Goal: Obtain resource: Obtain resource

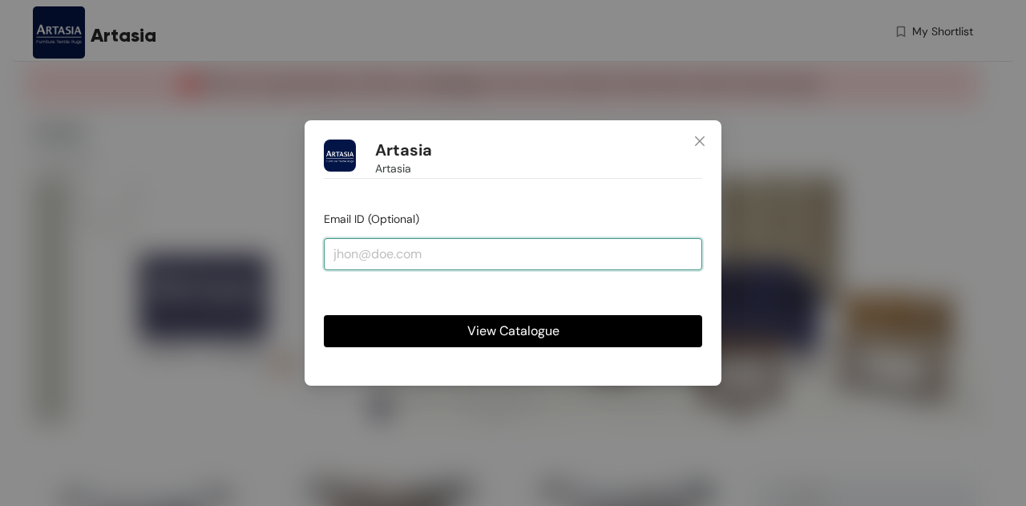
click at [424, 248] on input "email" at bounding box center [513, 254] width 378 height 32
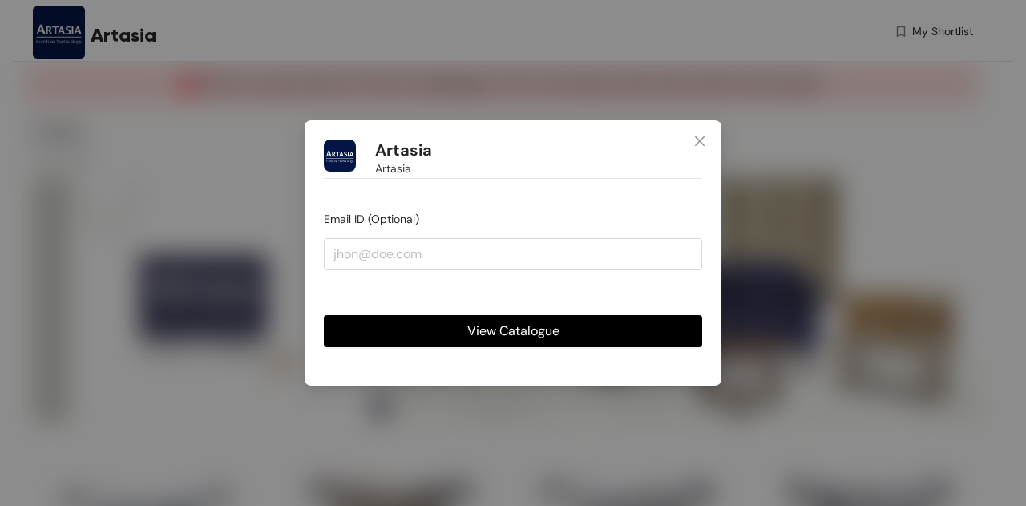
click at [474, 331] on span "View Catalogue" at bounding box center [513, 331] width 92 height 20
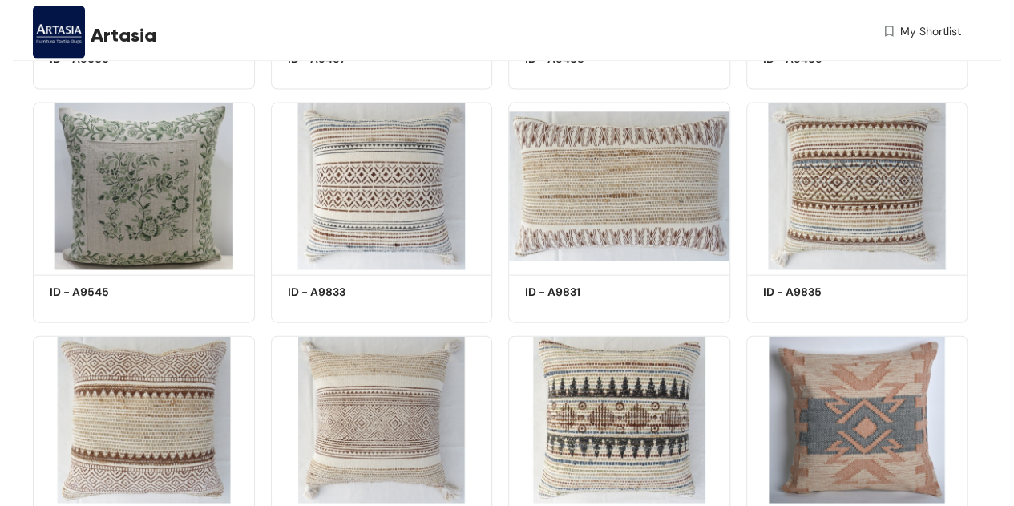
scroll to position [4552, 0]
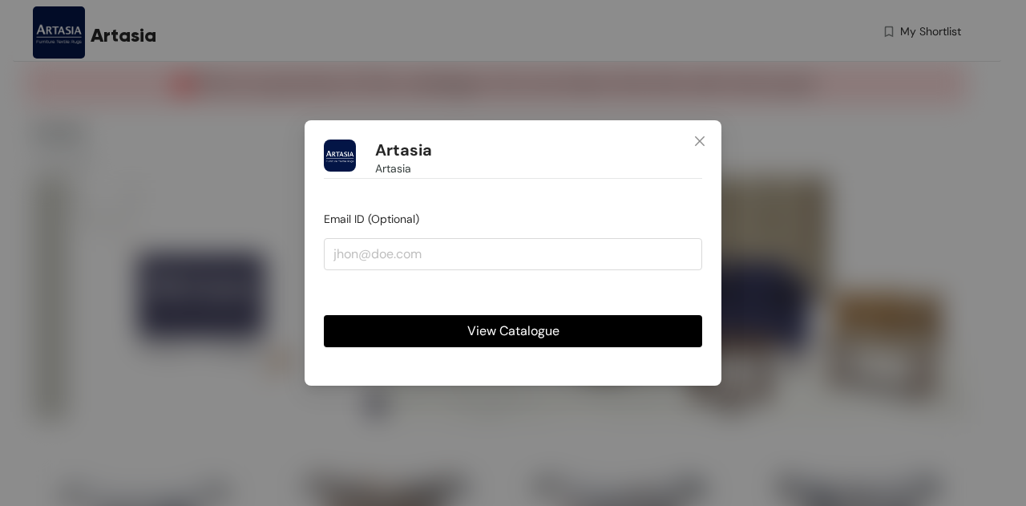
click at [570, 329] on button "View Catalogue" at bounding box center [513, 331] width 378 height 32
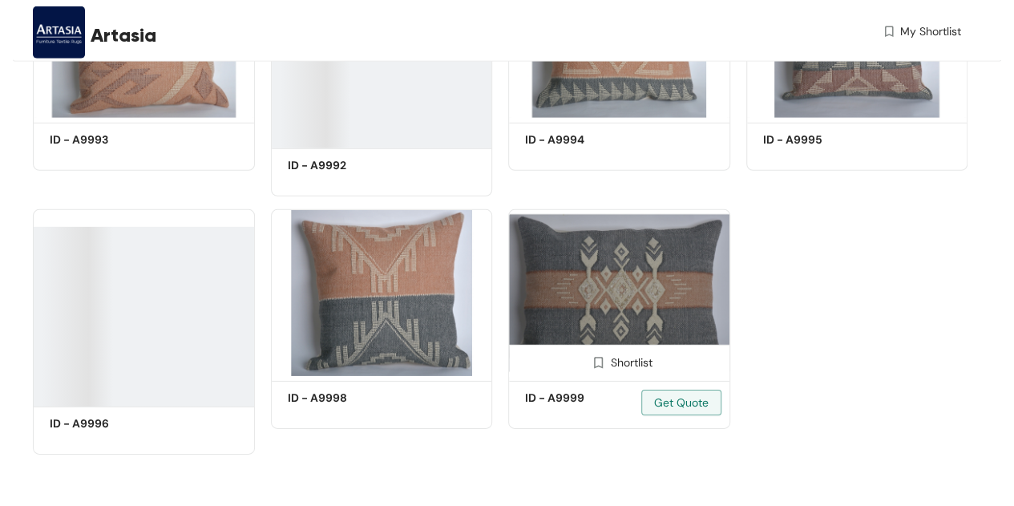
scroll to position [5353, 0]
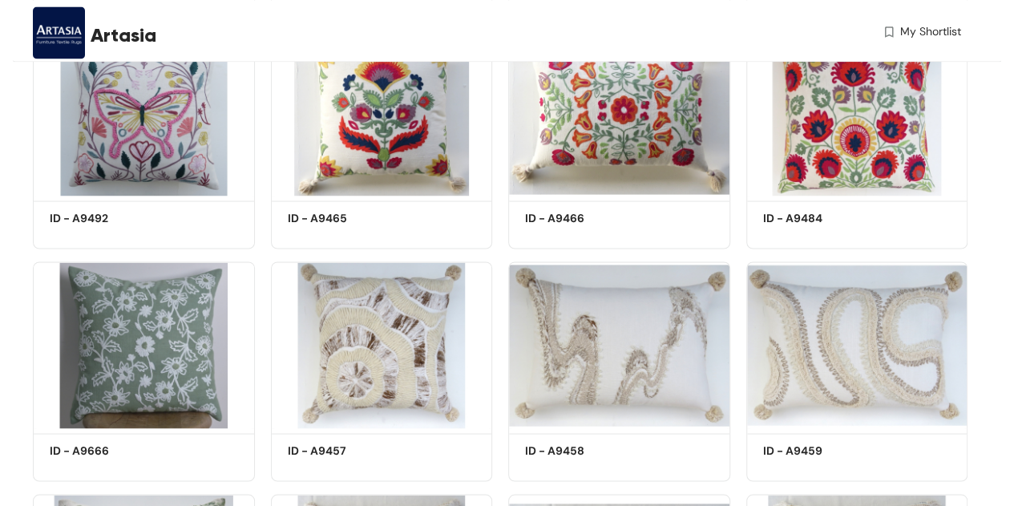
scroll to position [4071, 0]
